Goal: Task Accomplishment & Management: Manage account settings

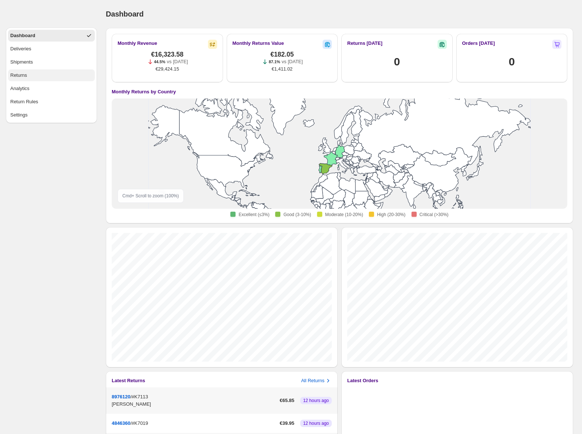
click at [42, 76] on button "Returns" at bounding box center [51, 75] width 87 height 12
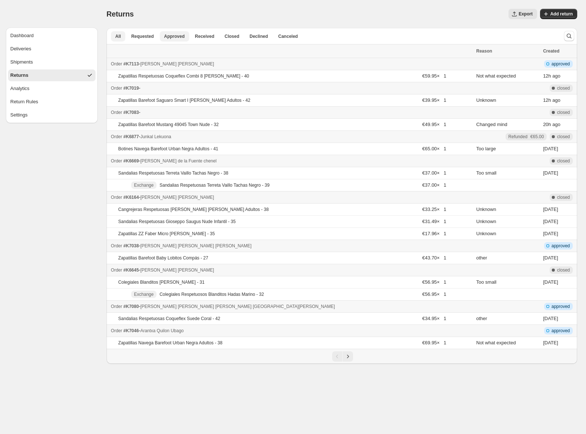
click at [177, 35] on span "Approved" at bounding box center [174, 36] width 21 height 6
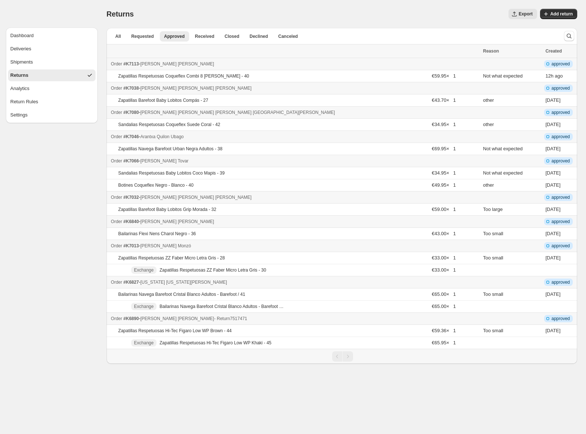
click at [277, 320] on div "Order #K6890 - [PERSON_NAME] [PERSON_NAME] - Return 7517471" at bounding box center [295, 318] width 368 height 7
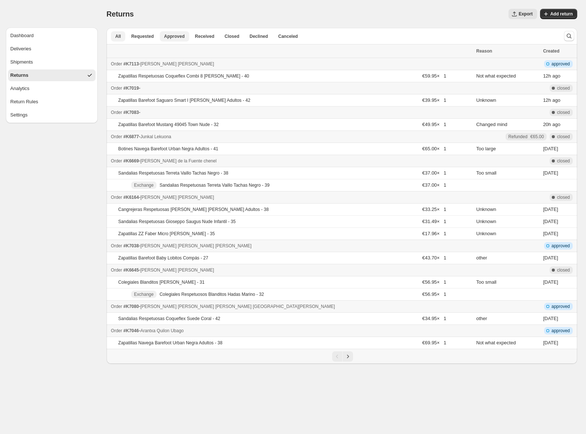
click at [175, 35] on span "Approved" at bounding box center [174, 36] width 21 height 6
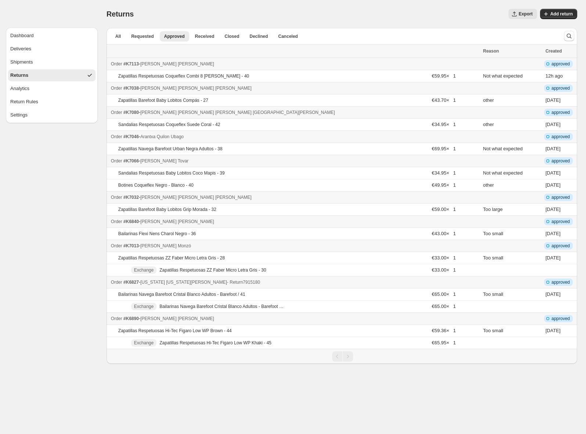
click at [286, 282] on div "Order #K6827 - Virginia Virginia Gutiérrez - Return 7915180" at bounding box center [295, 281] width 368 height 7
click at [295, 245] on div "Order #K7013 - Ana Monzó - Return 8647237" at bounding box center [295, 245] width 368 height 7
click at [285, 222] on div "Order #K6840 - Laura Inmaculada Serrano Gómez - Return 2134246" at bounding box center [295, 221] width 368 height 7
click at [263, 198] on div "Order #K7032 - Alicia Algarra Simarro - Return 7966053" at bounding box center [295, 197] width 368 height 7
click at [238, 162] on div "Order #K7066 - Isabel Tovar - Return 5998082" at bounding box center [295, 160] width 368 height 7
